Goal: Navigation & Orientation: Find specific page/section

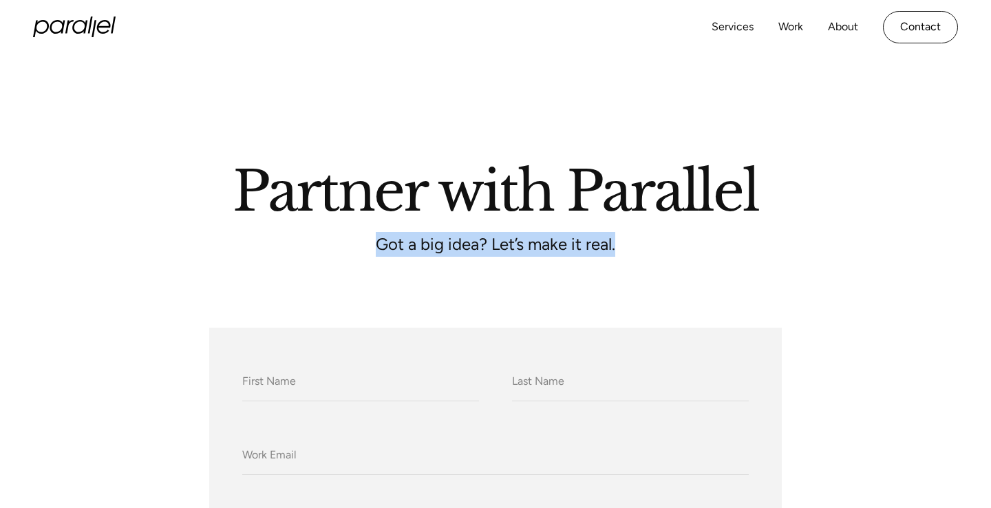
drag, startPoint x: 374, startPoint y: 242, endPoint x: 623, endPoint y: 247, distance: 248.4
click at [628, 247] on p "Got a big idea? Let’s make it real." at bounding box center [495, 245] width 413 height 12
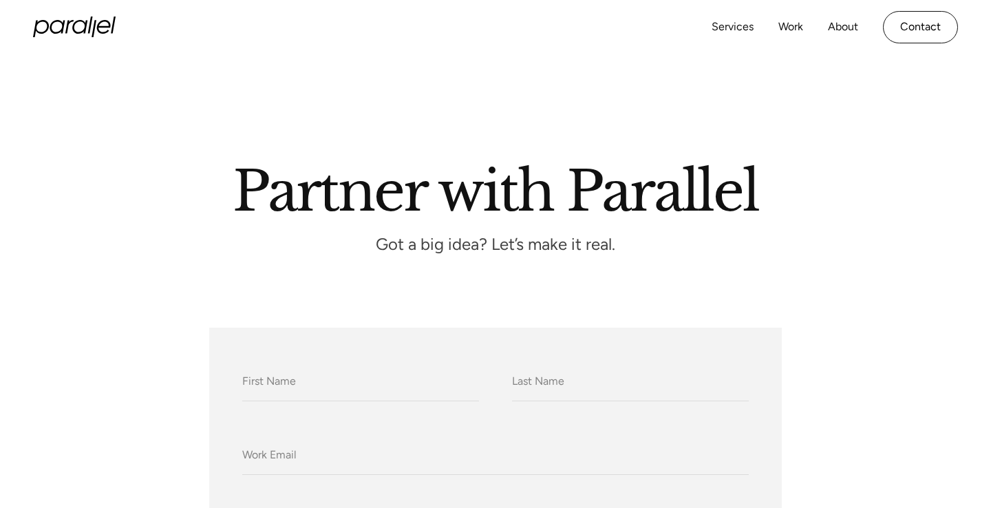
click at [602, 244] on p "Got a big idea? Let’s make it real." at bounding box center [495, 245] width 413 height 12
click at [601, 243] on p "Got a big idea? Let’s make it real." at bounding box center [495, 245] width 413 height 12
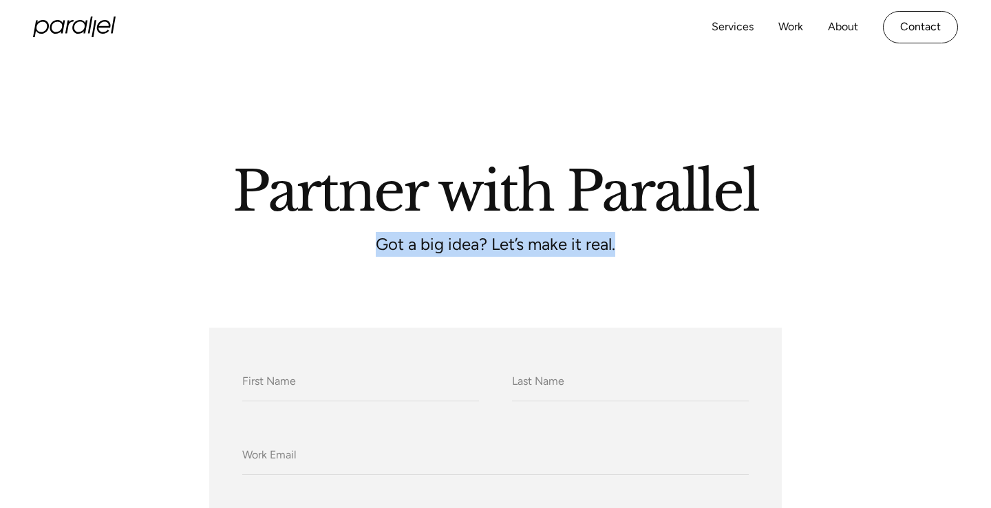
click at [601, 243] on p "Got a big idea? Let’s make it real." at bounding box center [495, 245] width 413 height 12
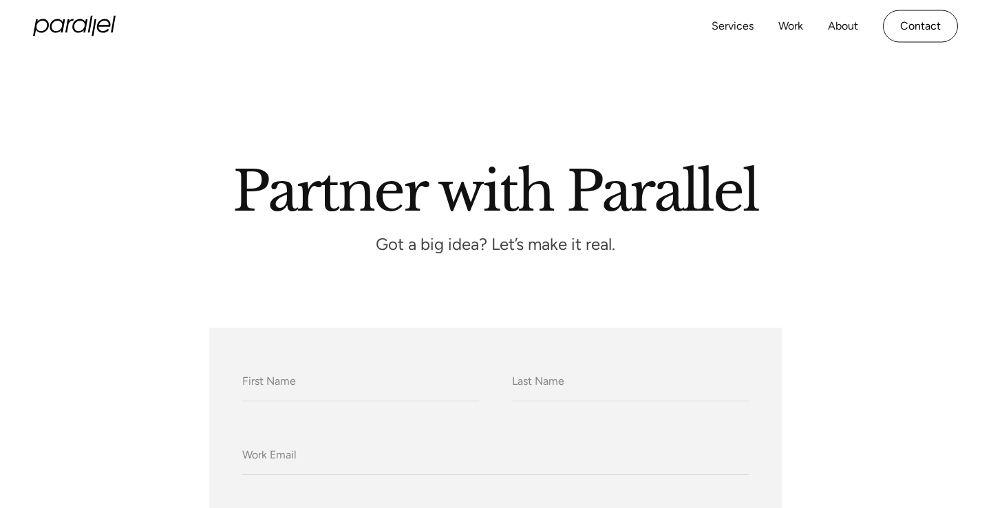
click at [447, 244] on p "Got a big idea? Let’s make it real." at bounding box center [495, 245] width 413 height 12
click at [448, 244] on p "Got a big idea? Let’s make it real." at bounding box center [495, 245] width 413 height 12
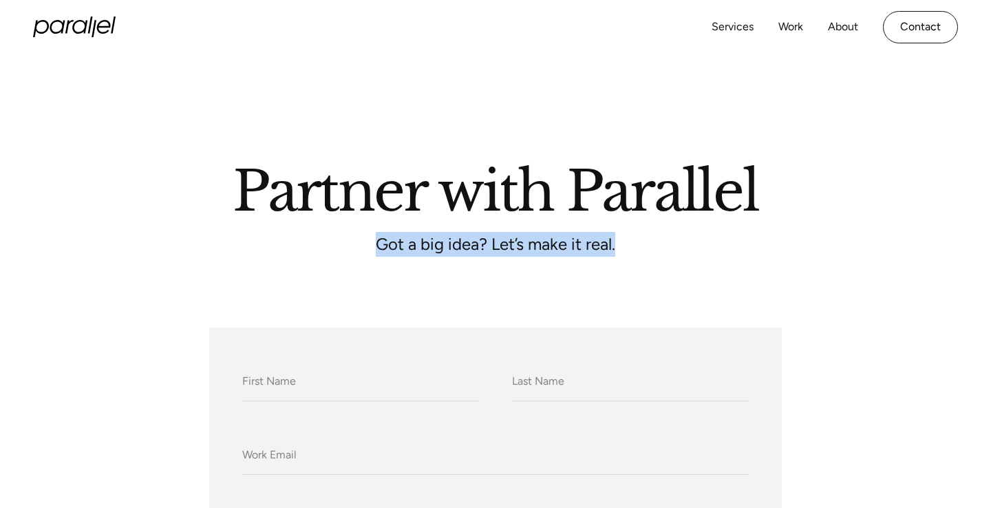
click at [448, 244] on p "Got a big idea? Let’s make it real." at bounding box center [495, 245] width 413 height 12
click at [731, 22] on link "Services" at bounding box center [732, 27] width 42 height 20
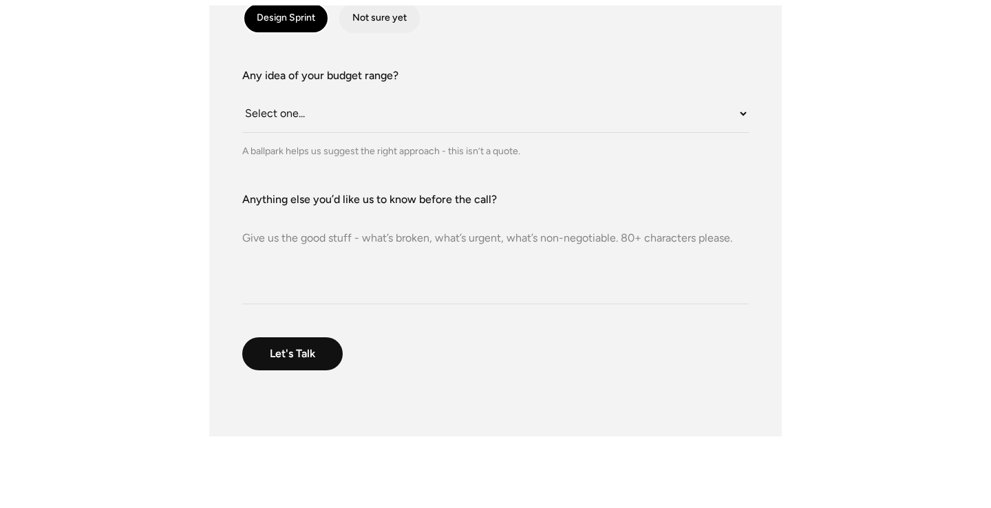
scroll to position [422, 0]
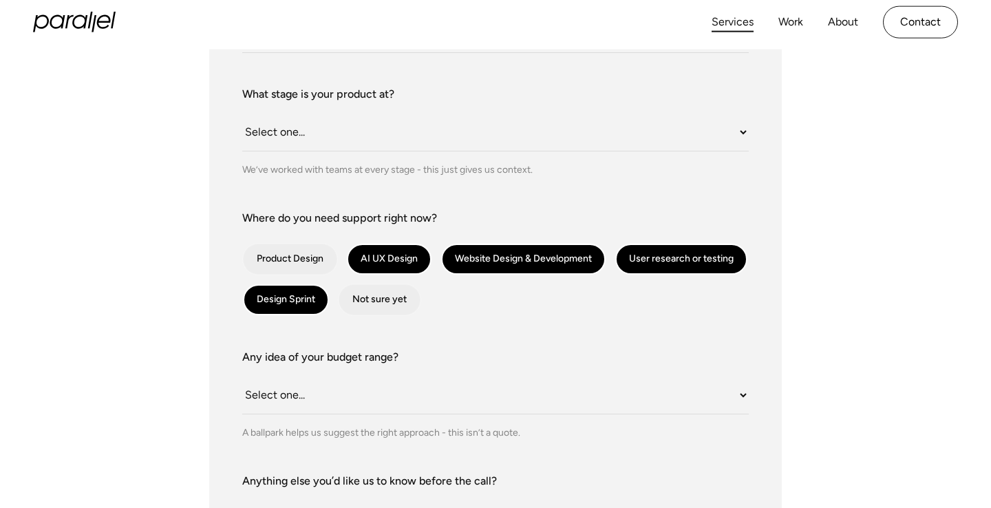
click at [730, 25] on link "Services" at bounding box center [732, 22] width 42 height 20
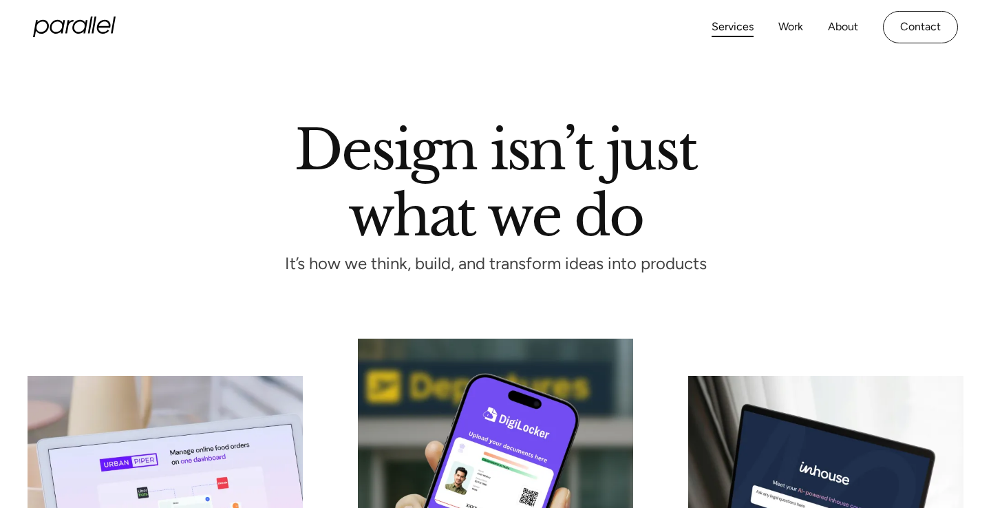
click at [88, 24] on icon "home" at bounding box center [74, 27] width 83 height 21
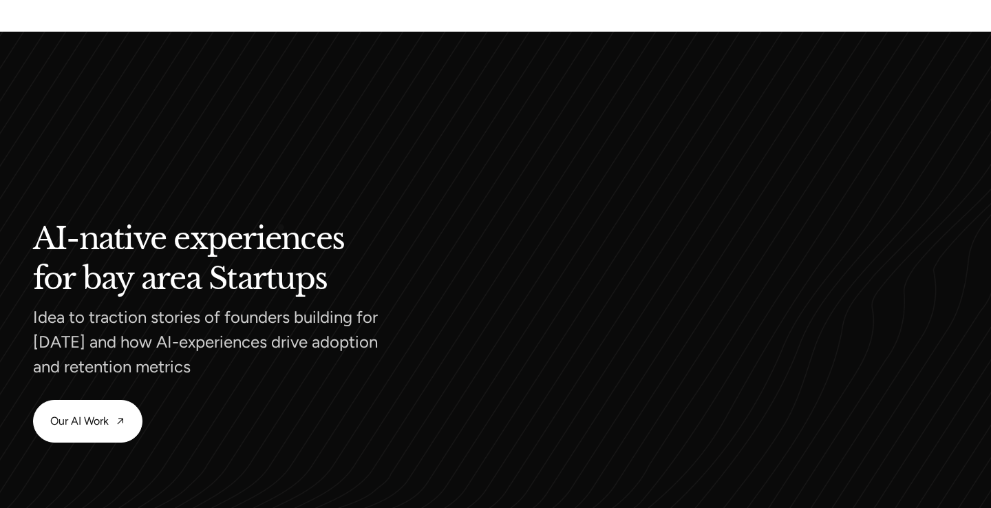
scroll to position [1294, 0]
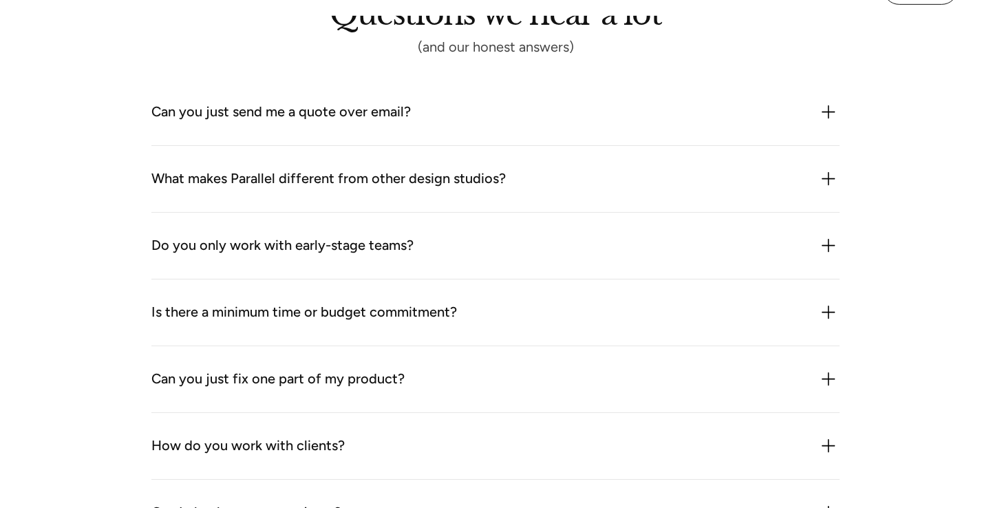
scroll to position [1879, 0]
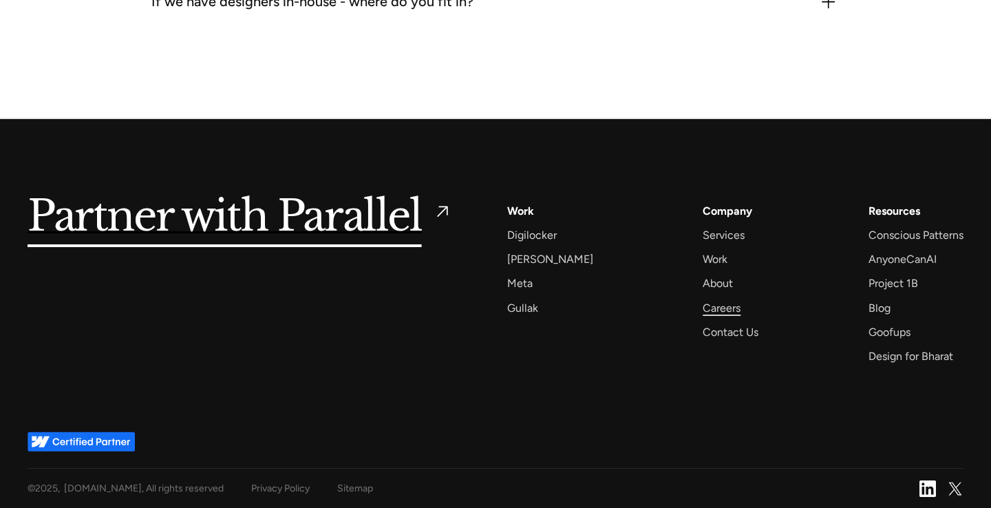
click at [703, 303] on div "Careers" at bounding box center [722, 308] width 38 height 19
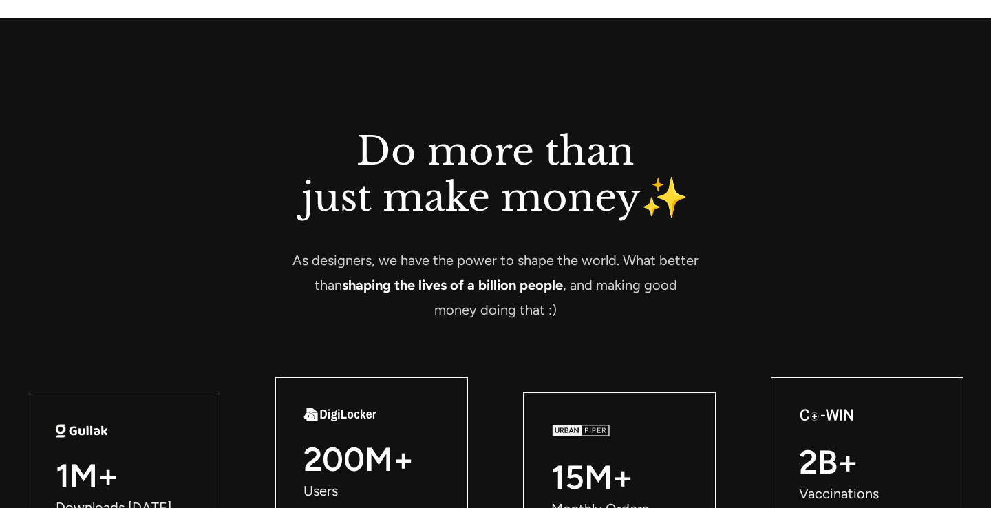
scroll to position [1695, 0]
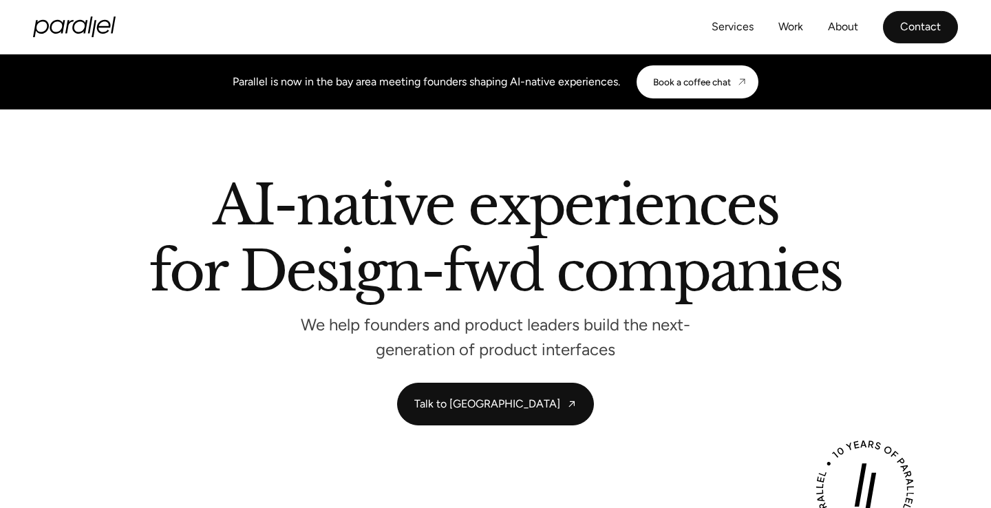
click at [903, 32] on link "Contact" at bounding box center [920, 27] width 75 height 32
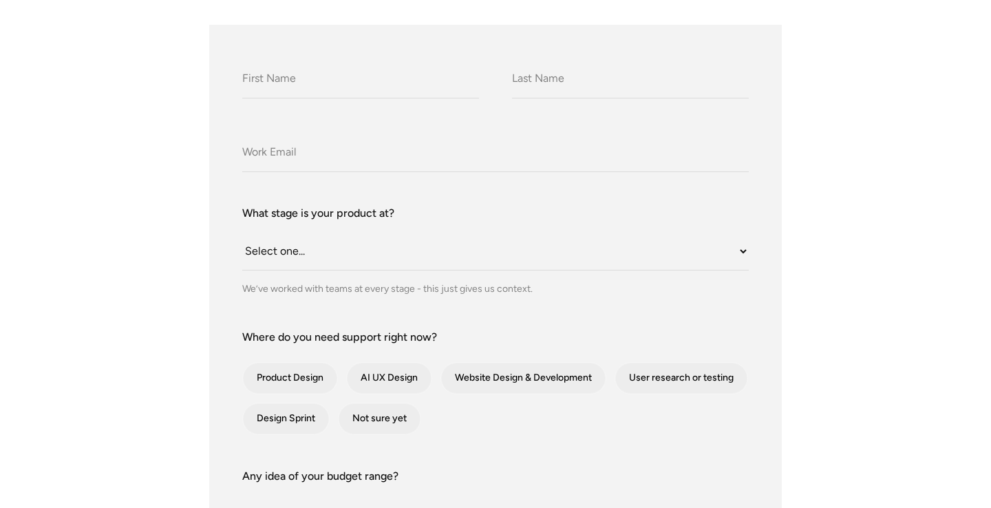
scroll to position [303, 0]
